Goal: Find specific page/section: Find specific page/section

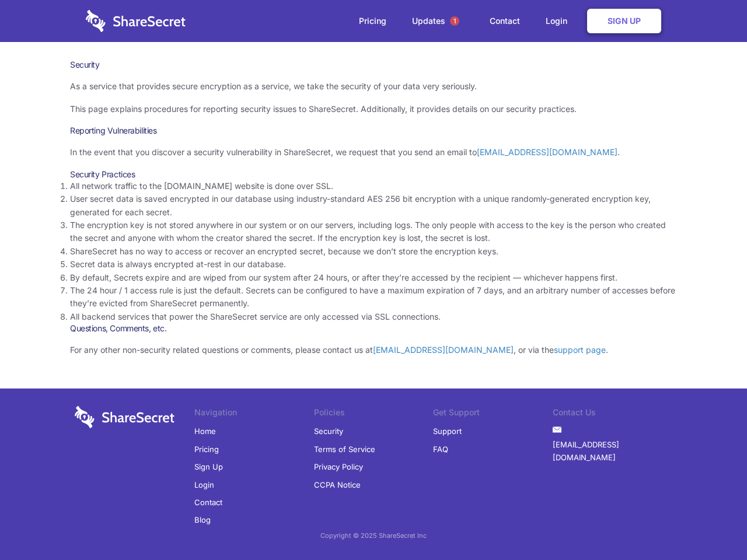
click at [374, 280] on li "By default, Secrets expire and are wiped from our system after 24 hours, or aft…" at bounding box center [373, 277] width 607 height 13
click at [455, 21] on span "1" at bounding box center [454, 20] width 9 height 9
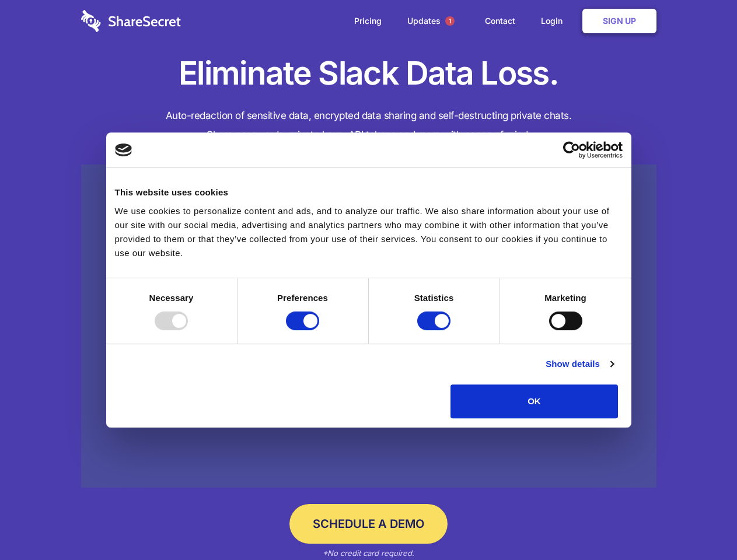
click at [188, 330] on div at bounding box center [171, 321] width 33 height 19
